Goal: Check status

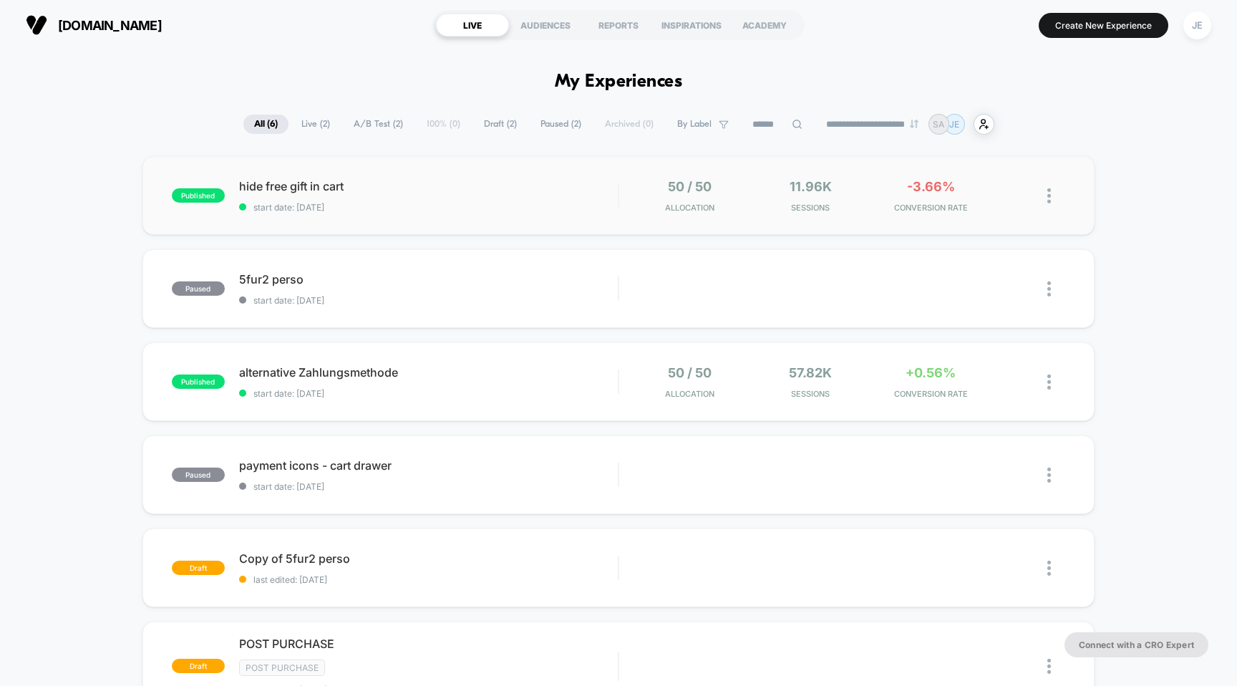
click at [293, 175] on div "published hide free gift in cart start date: [DATE] 50 / 50 Allocation 11.96k S…" at bounding box center [618, 195] width 953 height 79
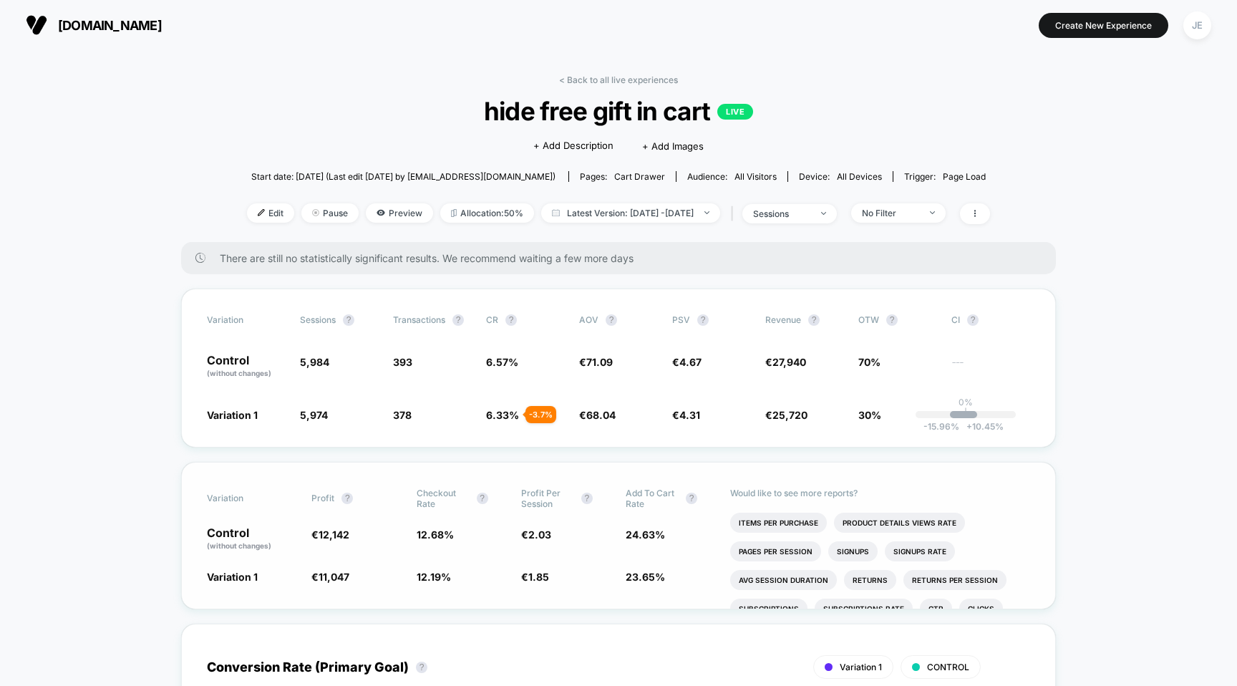
drag, startPoint x: 411, startPoint y: 535, endPoint x: 452, endPoint y: 534, distance: 41.5
click at [453, 535] on div "Control (without changes) € 12,142 12.68 % € 2.03 24.63 %" at bounding box center [618, 539] width 823 height 24
drag, startPoint x: 403, startPoint y: 577, endPoint x: 461, endPoint y: 578, distance: 58.0
click at [462, 577] on div "Variation 1 € 11,047 - 8.9 % 12.19 % - 3.9 % € 1.85 - 8.9 % 23.65 % - 4 %" at bounding box center [618, 576] width 823 height 14
